Goal: Task Accomplishment & Management: Use online tool/utility

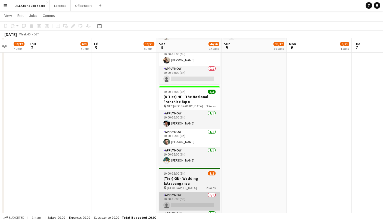
scroll to position [820, 0]
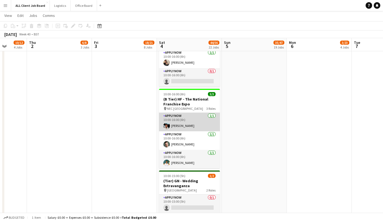
click at [169, 125] on app-user-avatar at bounding box center [166, 125] width 7 height 7
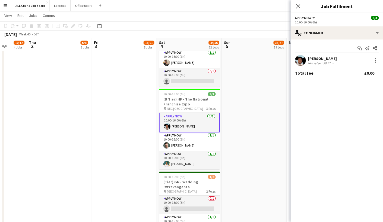
click at [303, 59] on app-user-avatar at bounding box center [300, 60] width 11 height 11
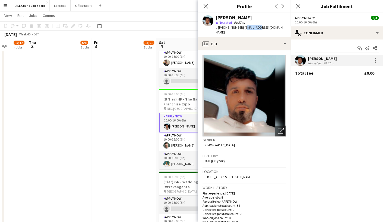
drag, startPoint x: 242, startPoint y: 28, endPoint x: 258, endPoint y: 29, distance: 15.8
click at [258, 29] on span "| [EMAIL_ADDRESS][DOMAIN_NAME]" at bounding box center [250, 29] width 69 height 9
drag, startPoint x: 241, startPoint y: 27, endPoint x: 225, endPoint y: 35, distance: 17.6
click at [225, 35] on div "t. [PHONE_NUMBER] | [EMAIL_ADDRESS][DOMAIN_NAME]" at bounding box center [251, 30] width 71 height 10
copy span "[EMAIL_ADDRESS][DOMAIN_NAME]"
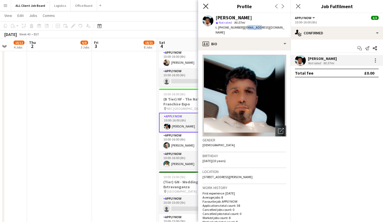
click at [207, 6] on icon "Close pop-in" at bounding box center [205, 6] width 5 height 5
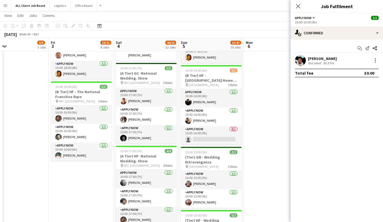
scroll to position [0, 215]
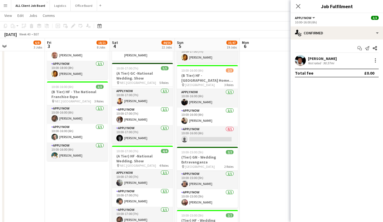
click at [259, 88] on app-date-cell "(D Tier) HF - [GEOGRAPHIC_DATA][PERSON_NAME] pin Centre [PERSON_NAME] 09:00-21:…" at bounding box center [272, 141] width 65 height 1028
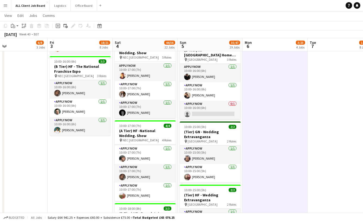
scroll to position [544, 0]
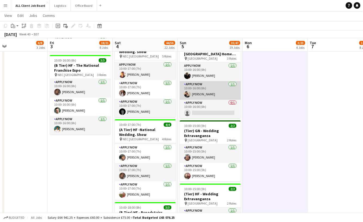
click at [194, 91] on app-card-role "APPLY NOW [DATE] 10:00-16:00 (6h) [PERSON_NAME]" at bounding box center [210, 90] width 61 height 18
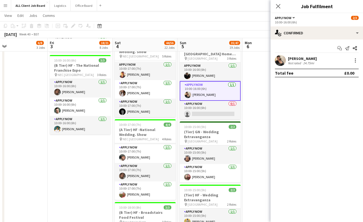
click at [279, 60] on app-user-avatar at bounding box center [280, 60] width 11 height 11
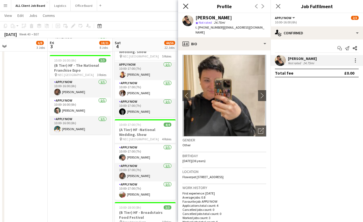
click at [184, 5] on icon "Close pop-in" at bounding box center [185, 6] width 5 height 5
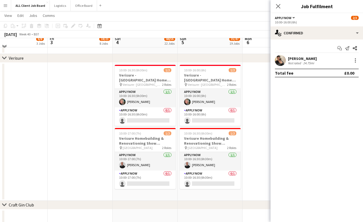
scroll to position [1686, 0]
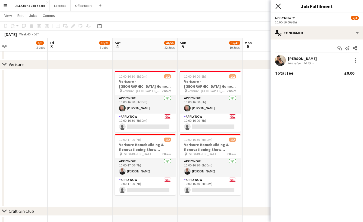
click at [278, 5] on icon "Close pop-in" at bounding box center [277, 6] width 5 height 5
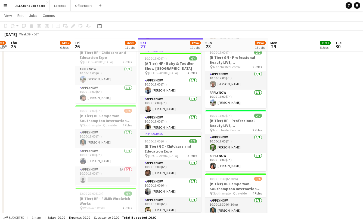
scroll to position [22, 0]
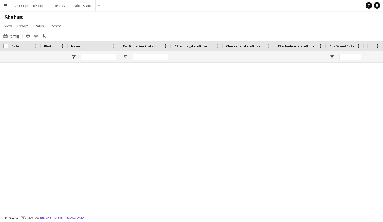
scroll to position [313, 0]
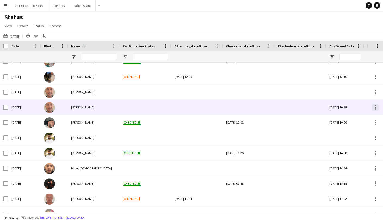
click at [376, 106] on div at bounding box center [375, 107] width 7 height 7
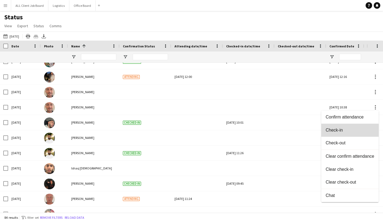
click at [339, 132] on span "Check-in" at bounding box center [350, 129] width 49 height 5
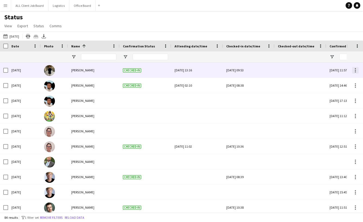
click at [353, 72] on div at bounding box center [355, 70] width 7 height 7
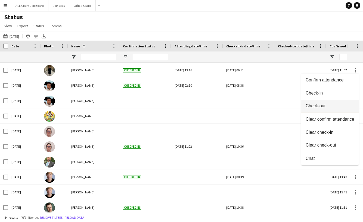
click at [319, 107] on span "Check-out" at bounding box center [330, 105] width 49 height 5
